Goal: Information Seeking & Learning: Learn about a topic

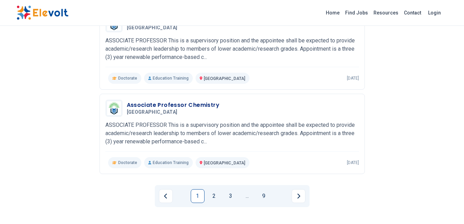
scroll to position [784, 0]
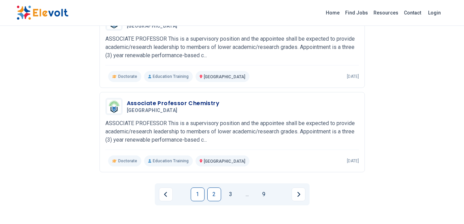
click at [217, 194] on link "2" at bounding box center [214, 195] width 14 height 14
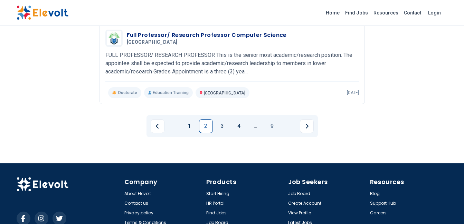
scroll to position [853, 0]
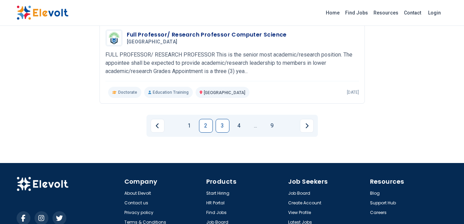
click at [222, 126] on link "3" at bounding box center [222, 126] width 14 height 14
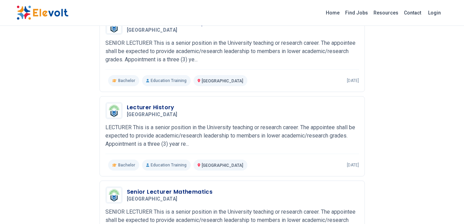
scroll to position [282, 0]
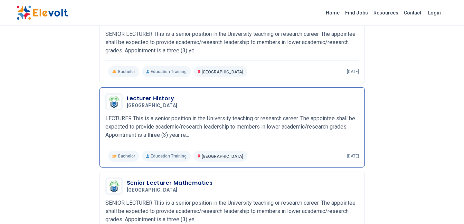
click at [281, 149] on div "Lecturer History [GEOGRAPHIC_DATA] [DATE] [DATE] [GEOGRAPHIC_DATA] KE LECTURER …" at bounding box center [231, 127] width 253 height 69
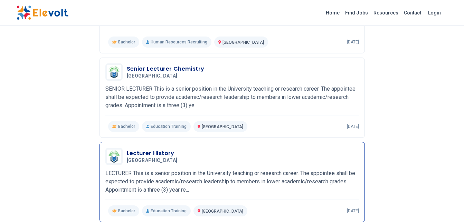
scroll to position [214, 0]
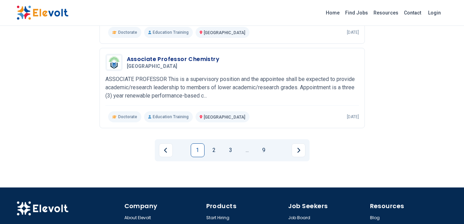
scroll to position [830, 0]
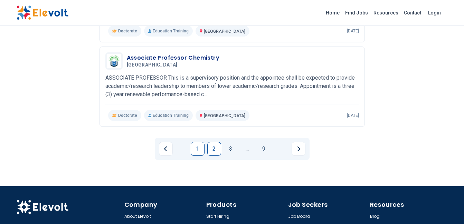
click at [219, 147] on link "2" at bounding box center [214, 149] width 14 height 14
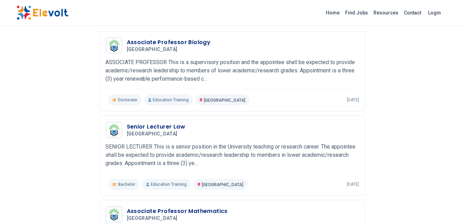
scroll to position [0, 0]
